Goal: Task Accomplishment & Management: Manage account settings

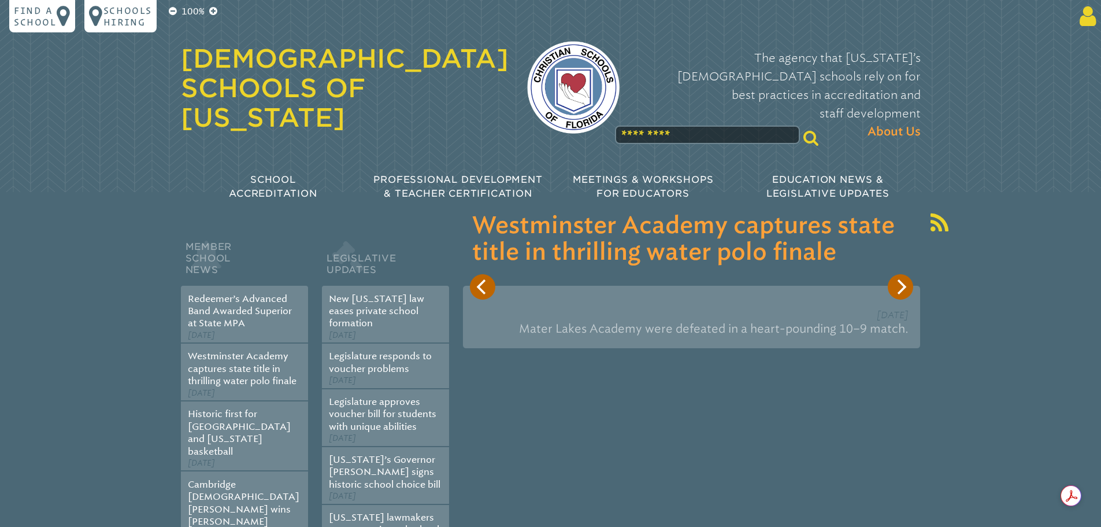
click at [1078, 25] on icon at bounding box center [1085, 16] width 21 height 23
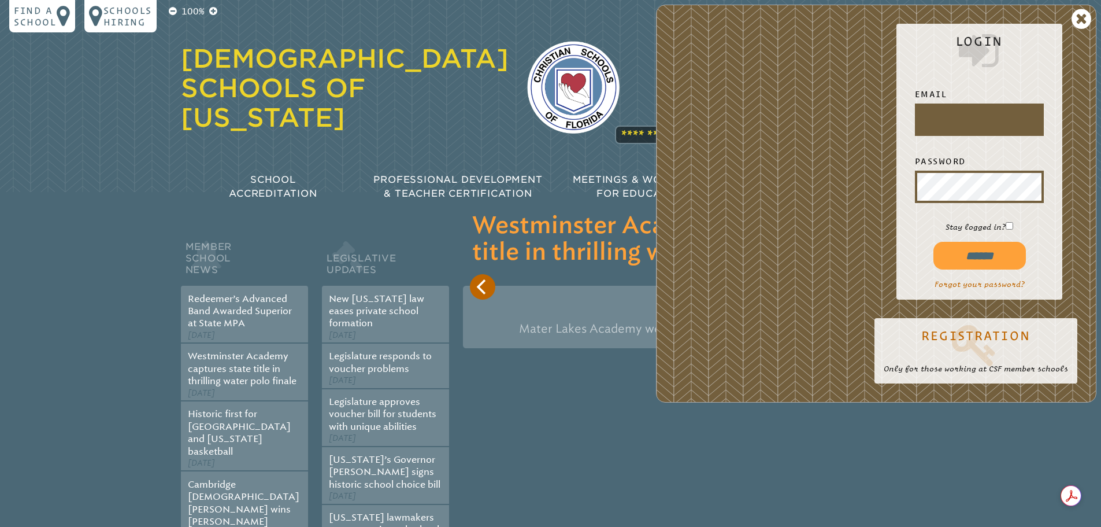
click at [981, 115] on input "text" at bounding box center [980, 120] width 124 height 28
type input "**********"
click at [993, 261] on input "******" at bounding box center [980, 256] width 93 height 28
type input "**********"
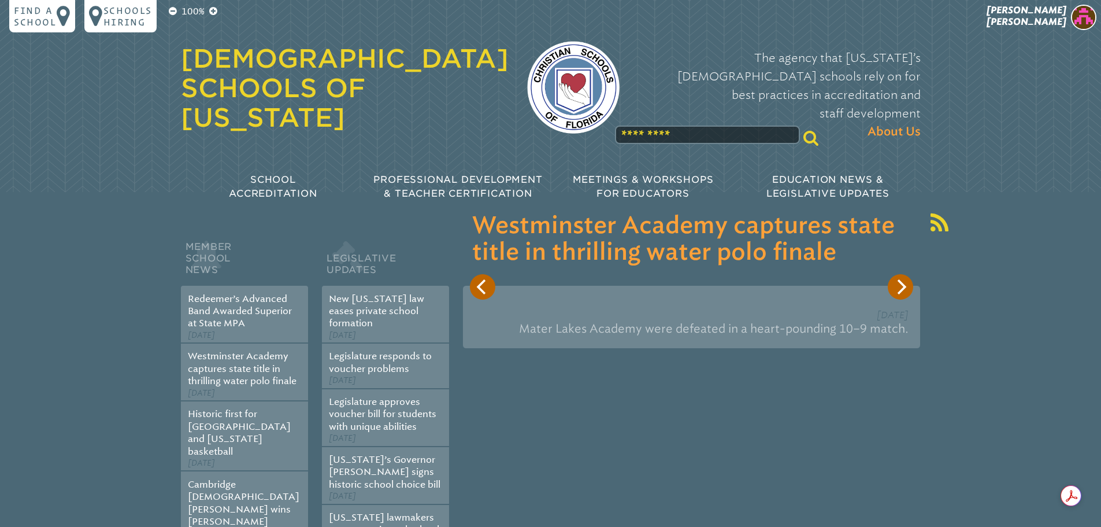
click at [1086, 18] on img at bounding box center [1083, 17] width 25 height 25
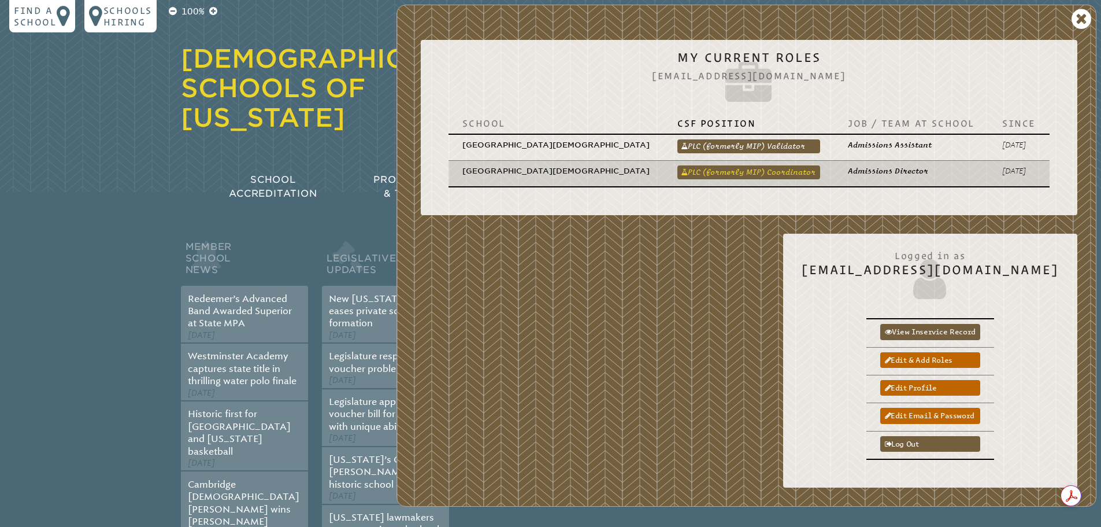
click at [784, 165] on link "PLC (formerly MIP) Coordinator" at bounding box center [749, 172] width 143 height 14
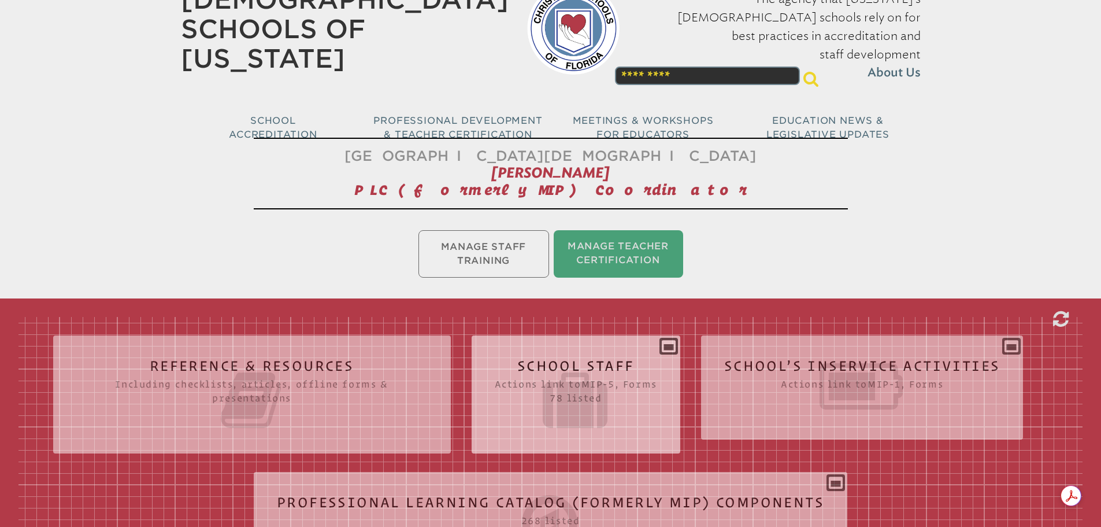
scroll to position [173, 0]
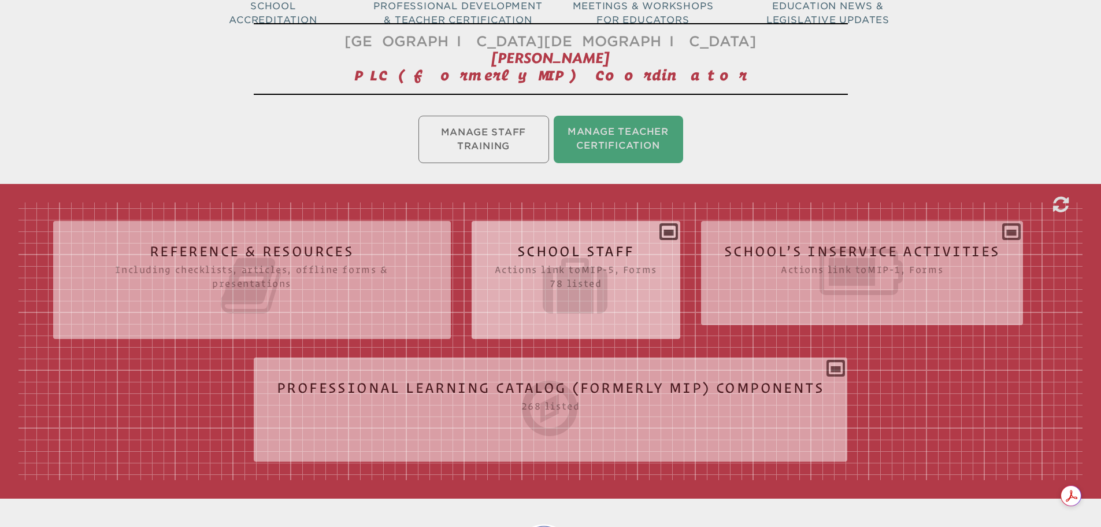
click at [587, 280] on icon at bounding box center [576, 285] width 162 height 65
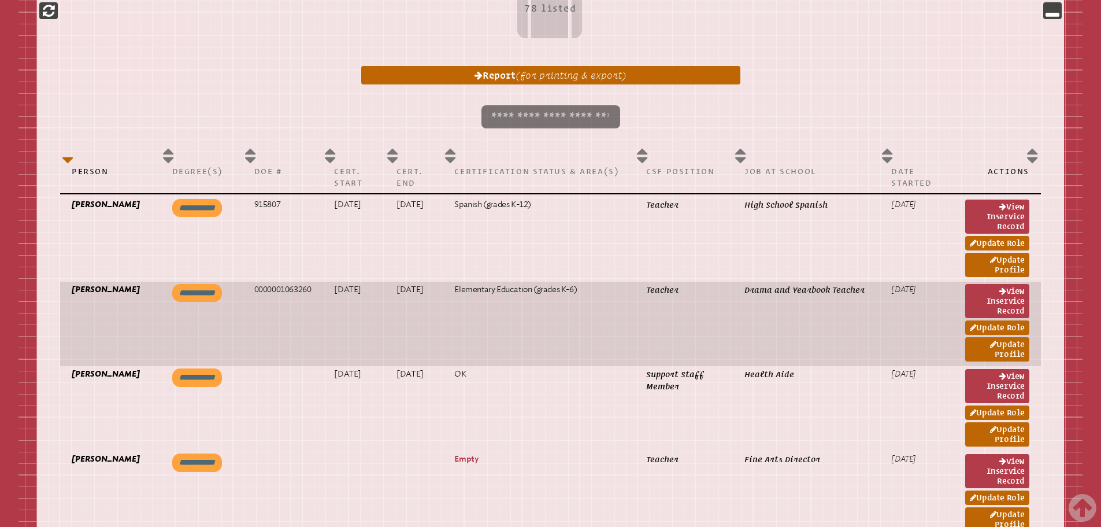
scroll to position [463, 0]
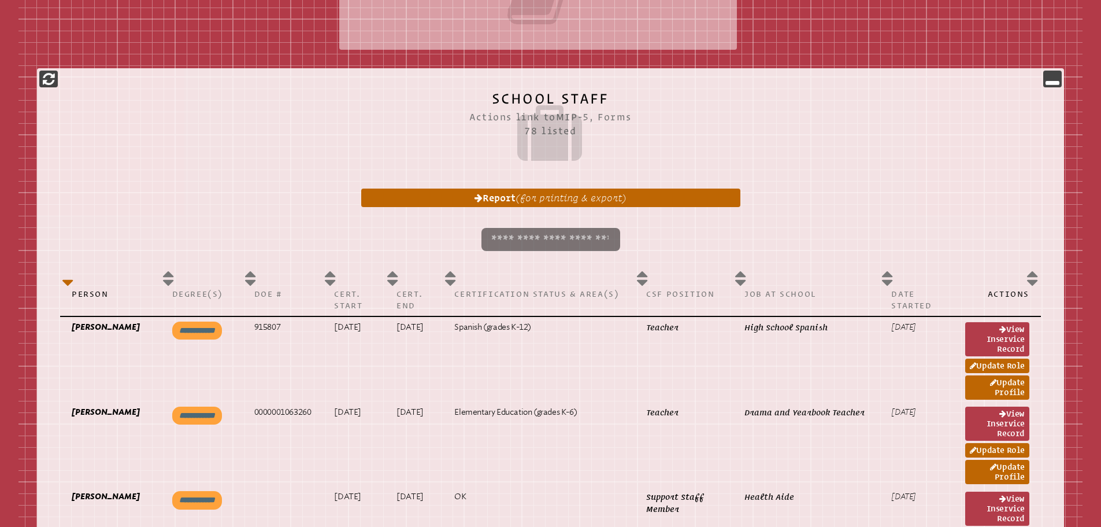
click at [523, 241] on input "search" at bounding box center [551, 239] width 139 height 23
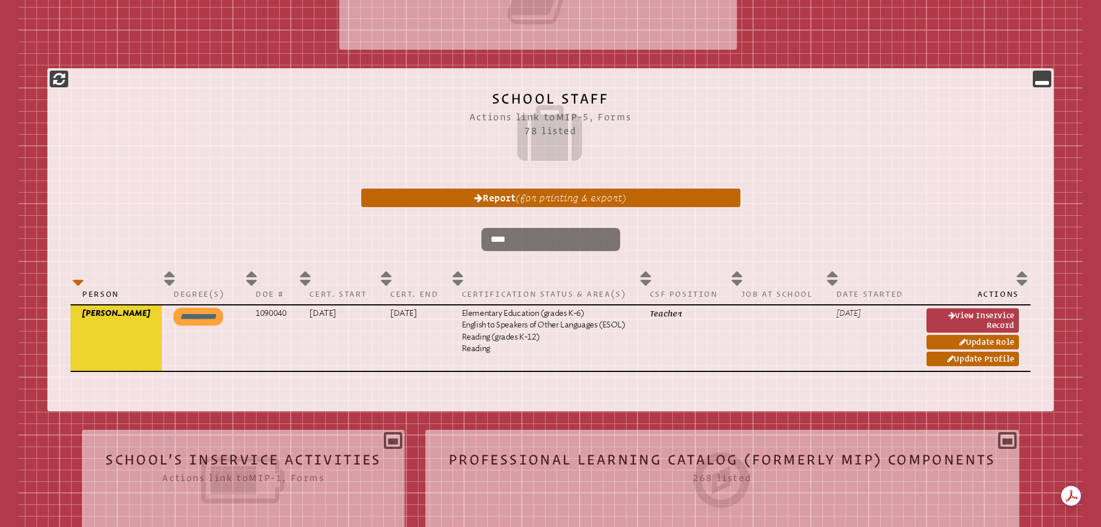
drag, startPoint x: 520, startPoint y: 235, endPoint x: 479, endPoint y: 236, distance: 41.1
click at [479, 236] on p "****" at bounding box center [550, 239] width 941 height 32
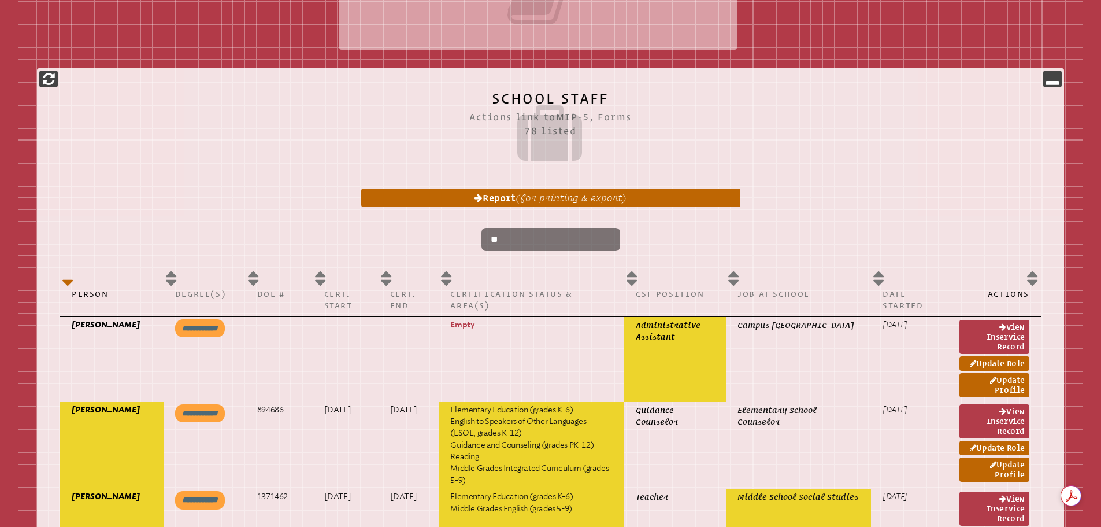
type input "*"
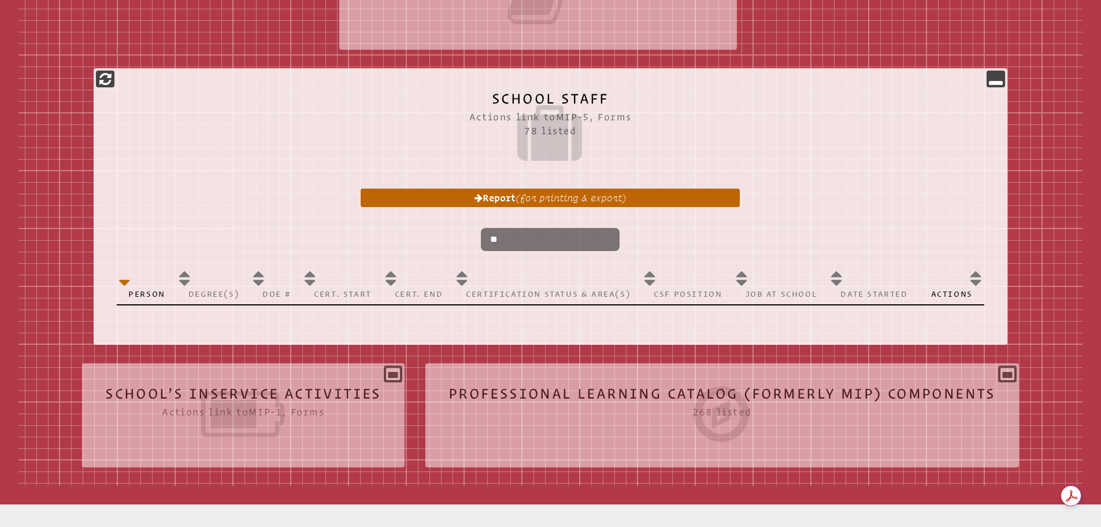
type input "*"
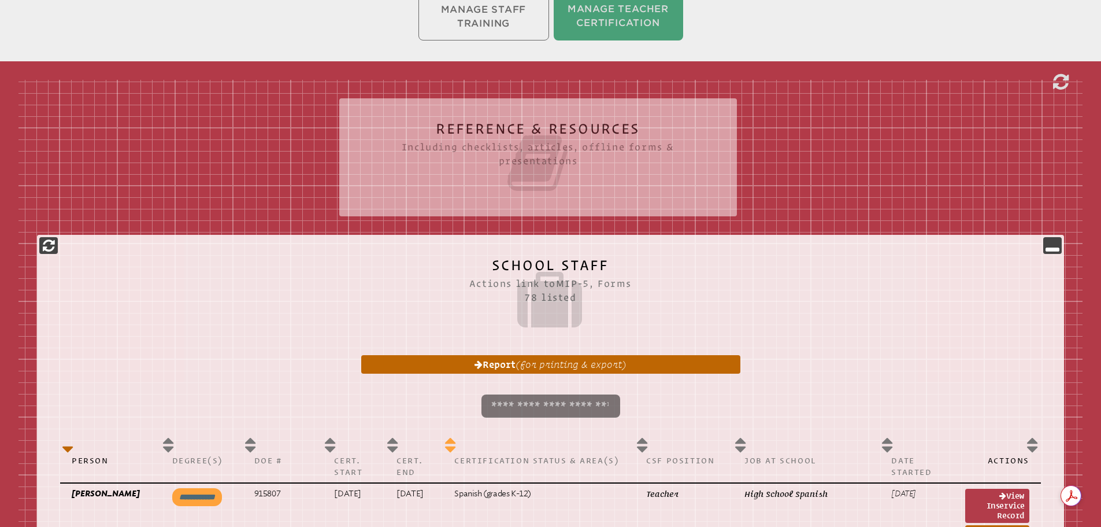
scroll to position [405, 0]
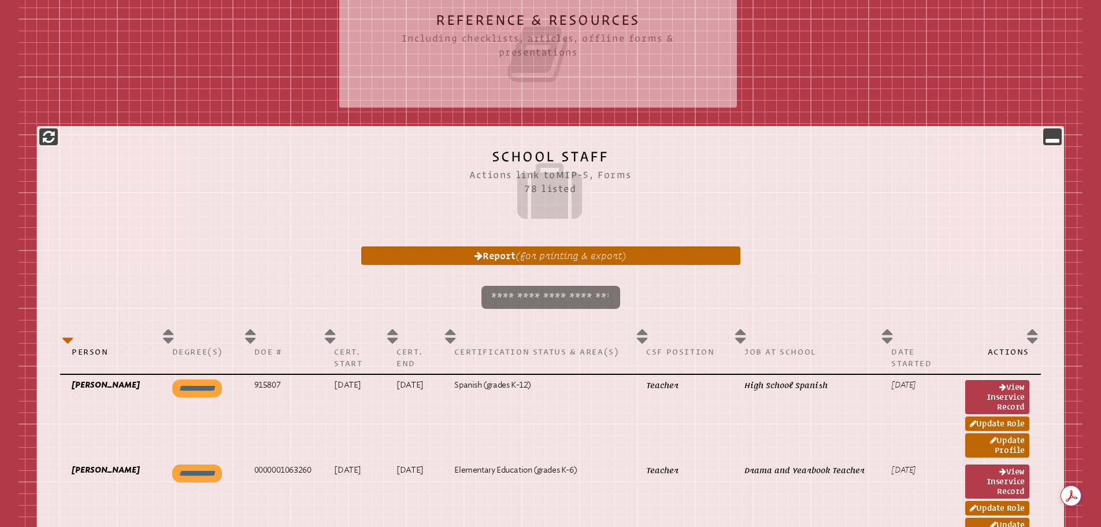
click at [519, 300] on input "search" at bounding box center [551, 297] width 139 height 23
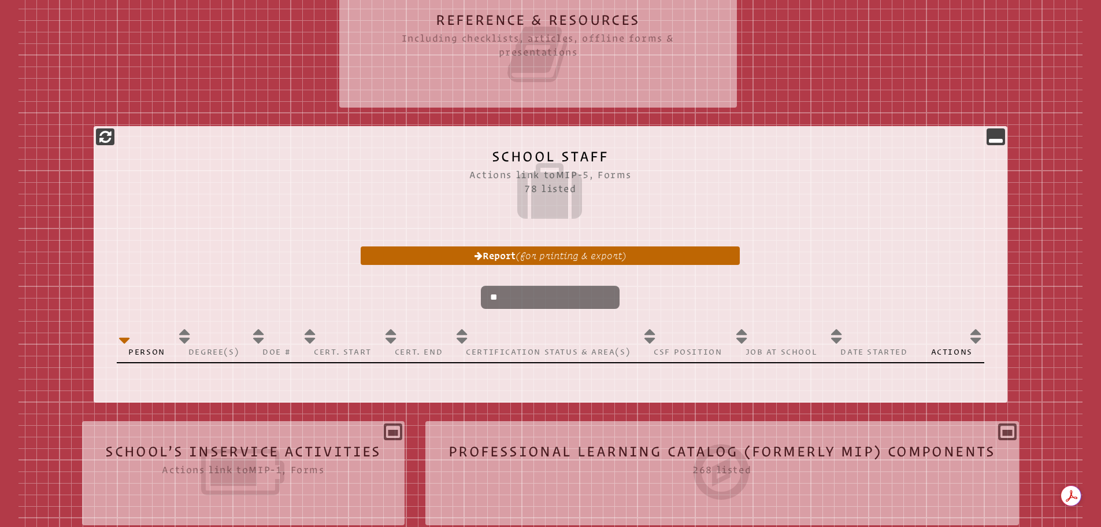
type input "*"
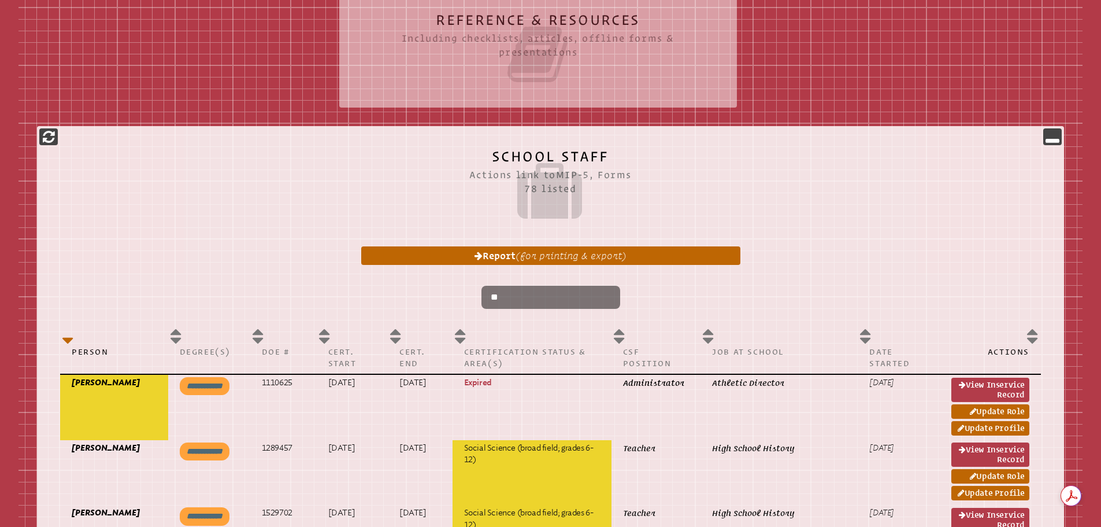
type input "*"
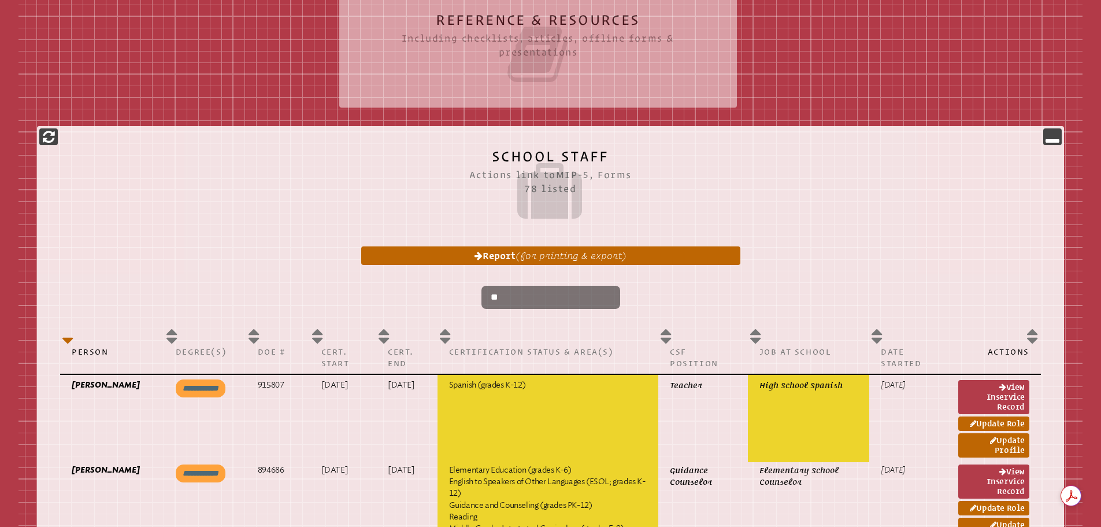
type input "*"
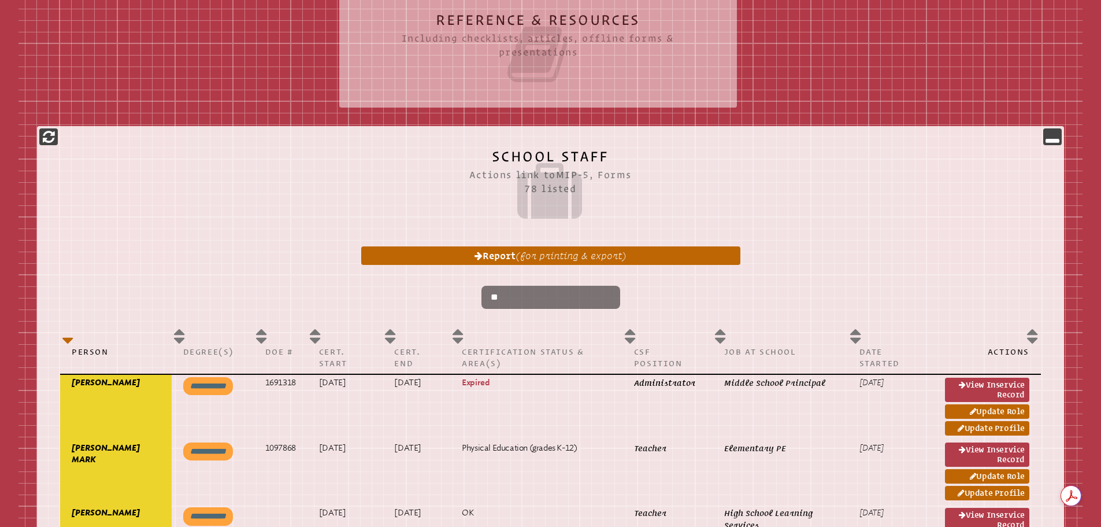
type input "*"
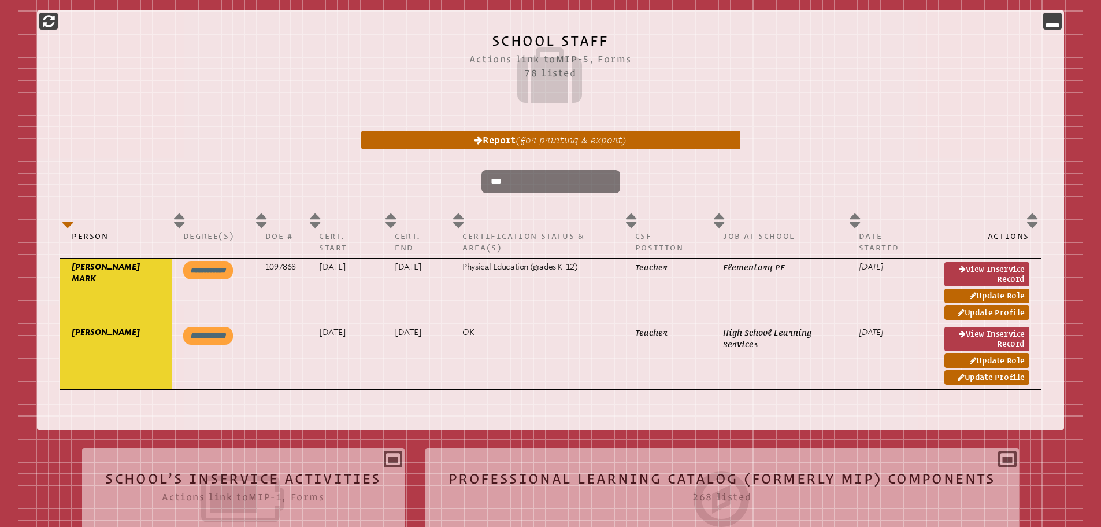
scroll to position [347, 0]
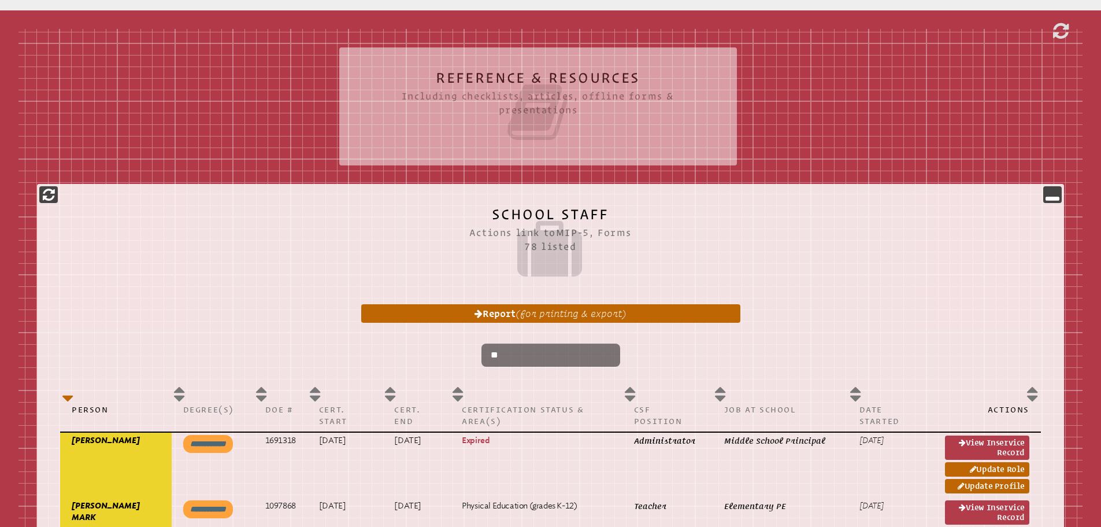
type input "*"
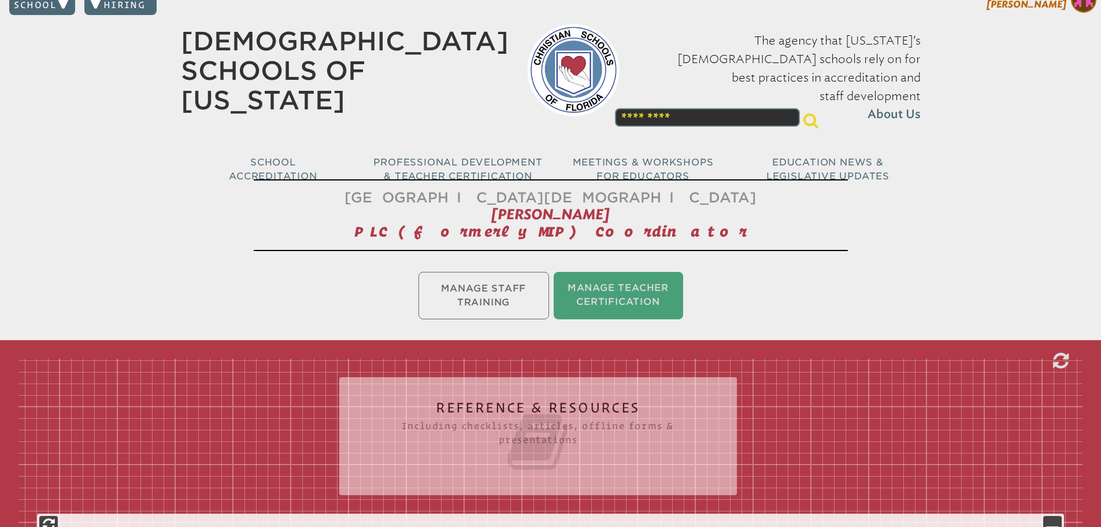
scroll to position [0, 0]
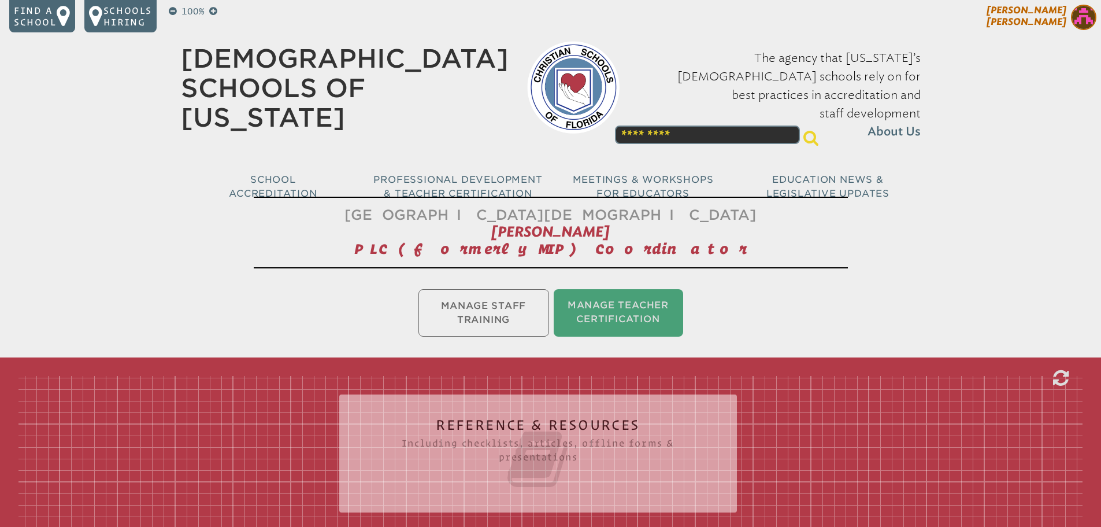
click at [1080, 13] on img at bounding box center [1083, 17] width 25 height 25
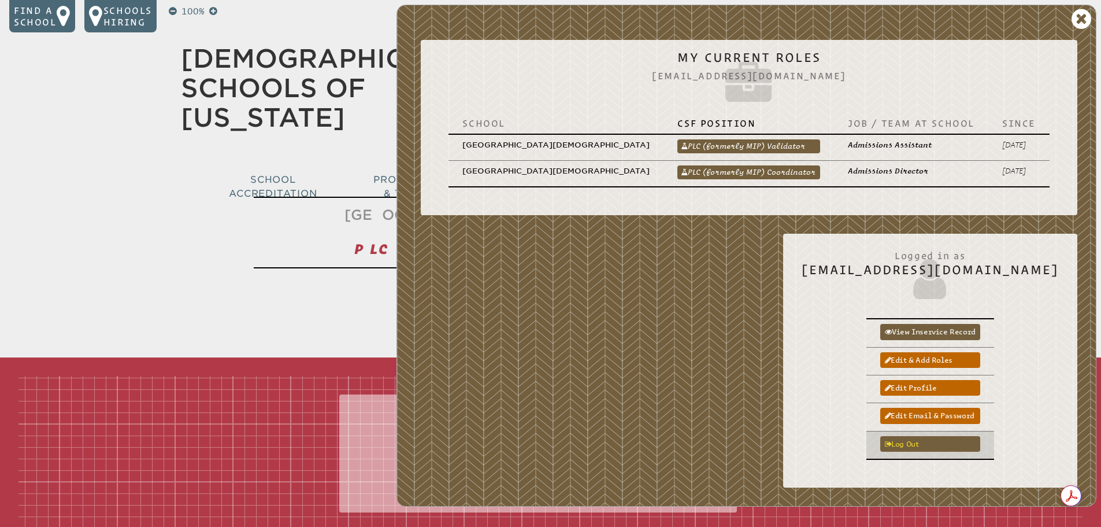
click at [935, 436] on link "Log out" at bounding box center [931, 444] width 100 height 16
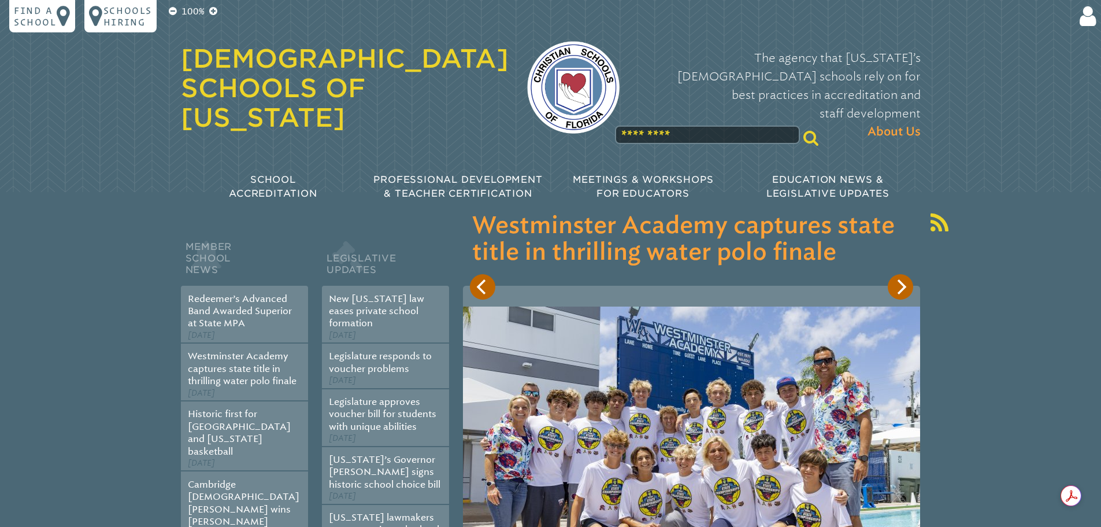
drag, startPoint x: 1085, startPoint y: 16, endPoint x: 845, endPoint y: 18, distance: 240.5
click at [807, 22] on div "Login Email Password Stay logged in? ****** Forgot your password? Registration …" at bounding box center [876, 15] width 441 height 20
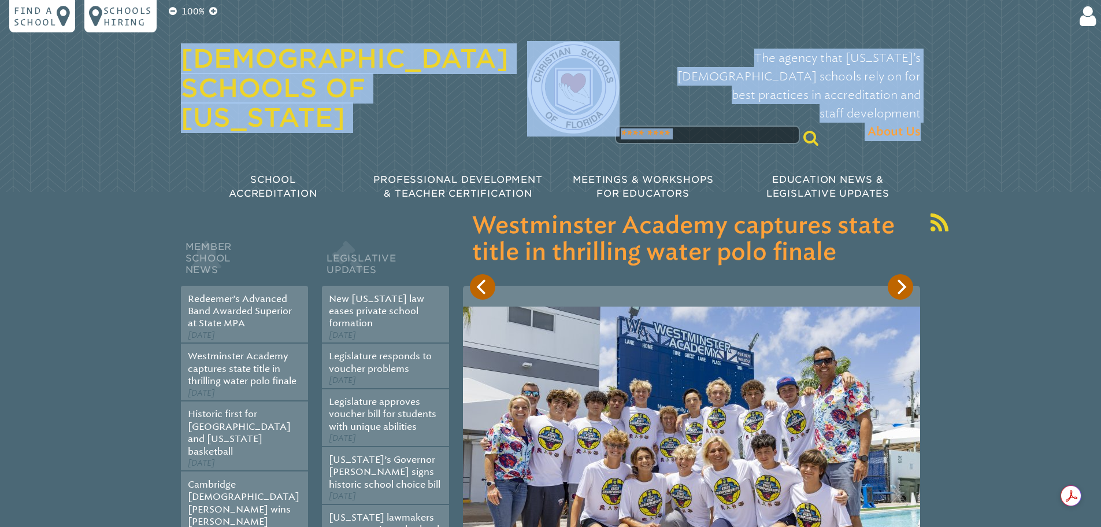
drag, startPoint x: 1074, startPoint y: 16, endPoint x: 989, endPoint y: 28, distance: 85.9
click at [989, 28] on div "100% Find a school Schools Hiring Login Email Password Stay logged in? ****** F…" at bounding box center [550, 109] width 1101 height 219
click at [1092, 22] on icon at bounding box center [1085, 16] width 21 height 23
